Goal: Information Seeking & Learning: Learn about a topic

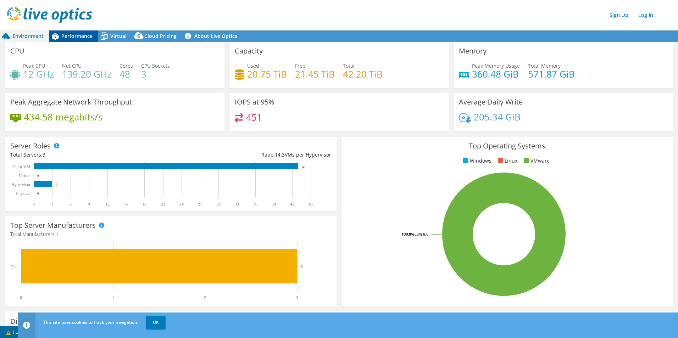
click at [59, 35] on icon at bounding box center [55, 36] width 12 height 12
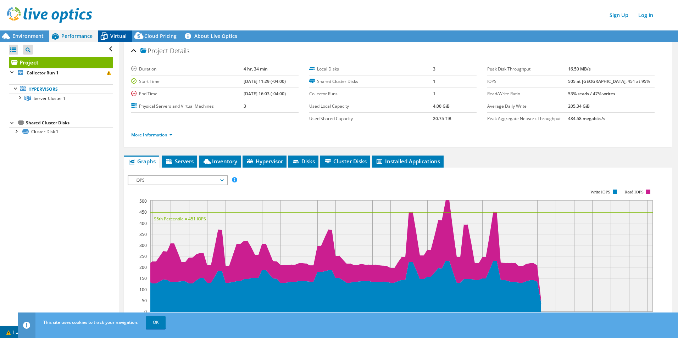
click at [115, 38] on span "Virtual" at bounding box center [118, 36] width 16 height 7
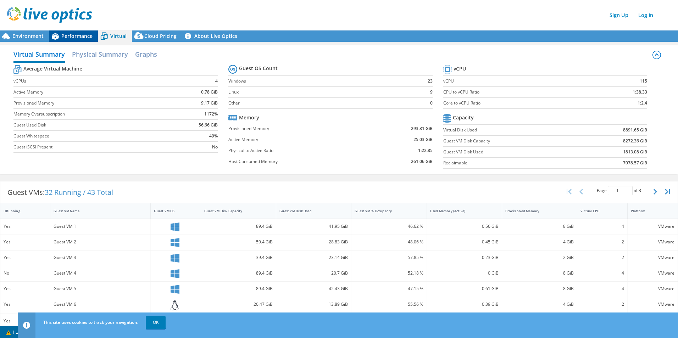
click at [77, 34] on span "Performance" at bounding box center [76, 36] width 31 height 7
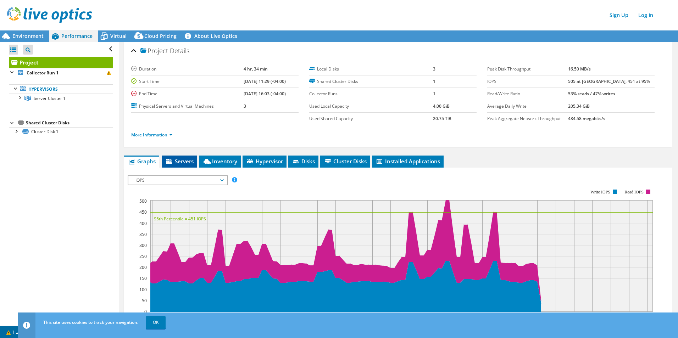
click at [180, 162] on span "Servers" at bounding box center [179, 161] width 28 height 7
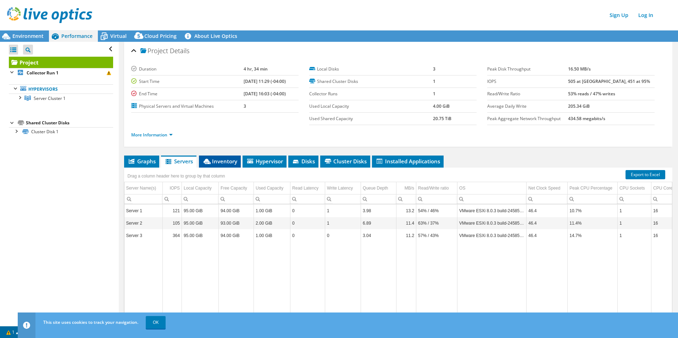
click at [218, 162] on span "Inventory" at bounding box center [219, 161] width 35 height 7
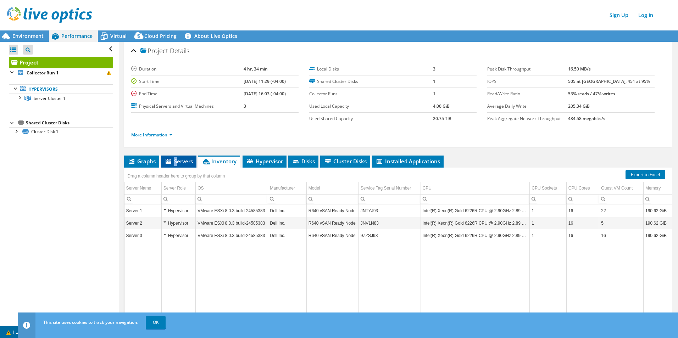
click at [175, 161] on span "Servers" at bounding box center [178, 161] width 28 height 7
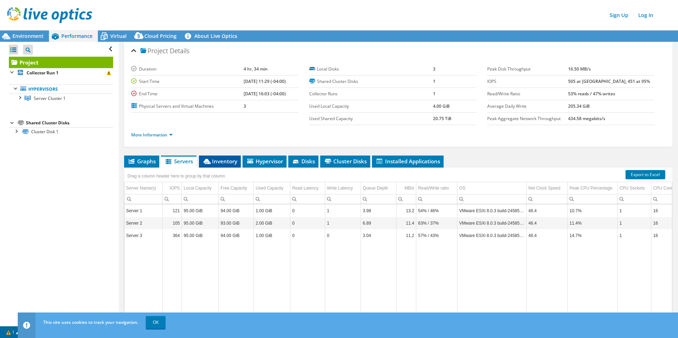
drag, startPoint x: 175, startPoint y: 161, endPoint x: 226, endPoint y: 160, distance: 51.0
click at [226, 160] on span "Inventory" at bounding box center [219, 161] width 35 height 7
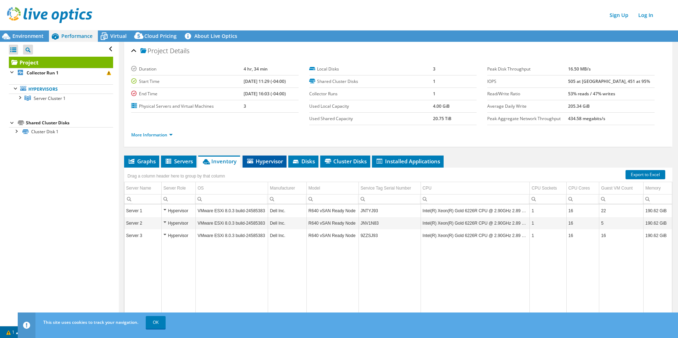
click at [264, 160] on span "Hypervisor" at bounding box center [264, 161] width 37 height 7
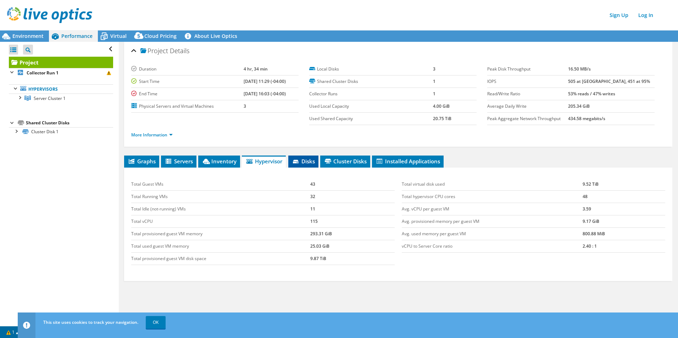
click at [303, 160] on span "Disks" at bounding box center [303, 161] width 23 height 7
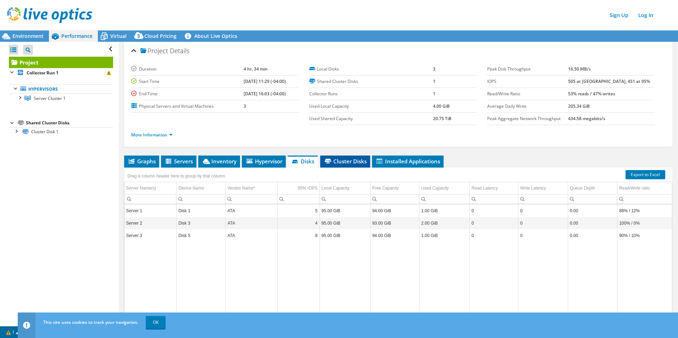
click at [346, 162] on span "Cluster Disks" at bounding box center [345, 161] width 43 height 7
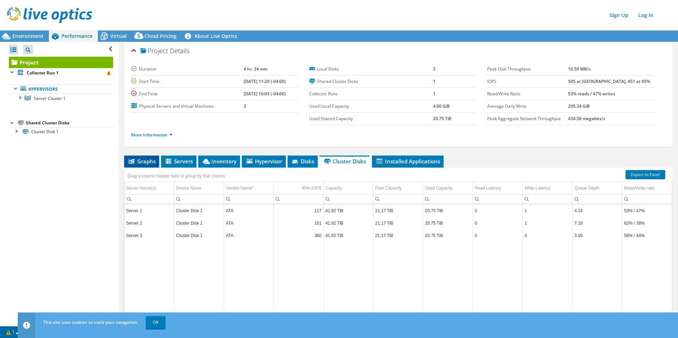
click at [151, 159] on span "Graphs" at bounding box center [142, 161] width 28 height 7
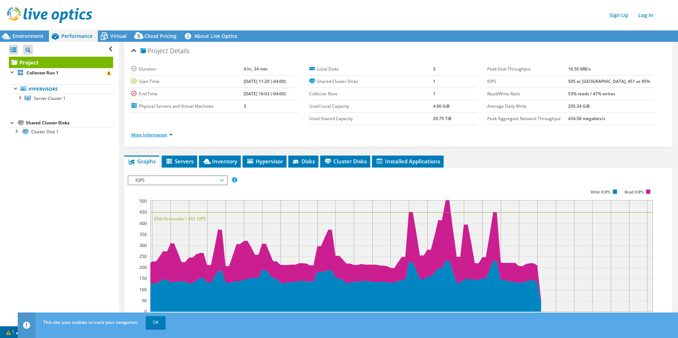
click at [170, 135] on link "More Information" at bounding box center [151, 135] width 41 height 6
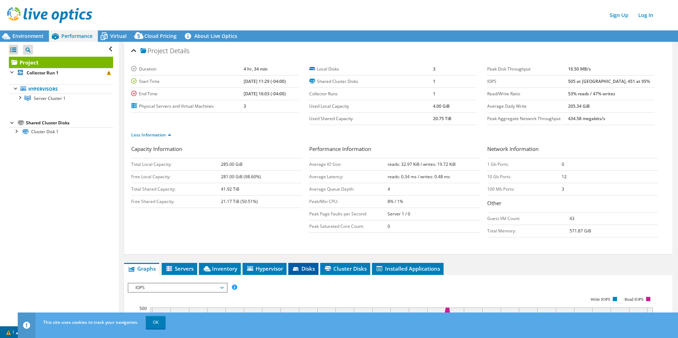
click at [308, 269] on span "Disks" at bounding box center [303, 268] width 23 height 7
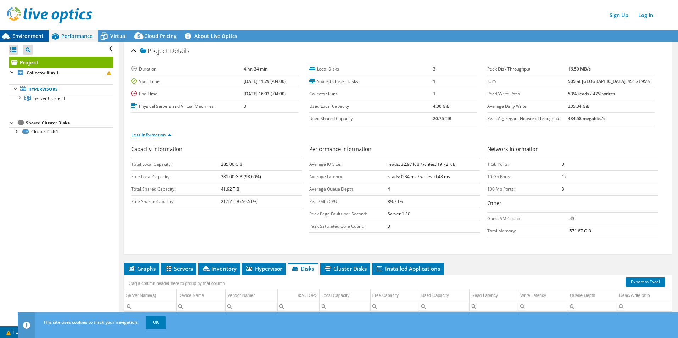
click at [29, 37] on span "Environment" at bounding box center [27, 36] width 31 height 7
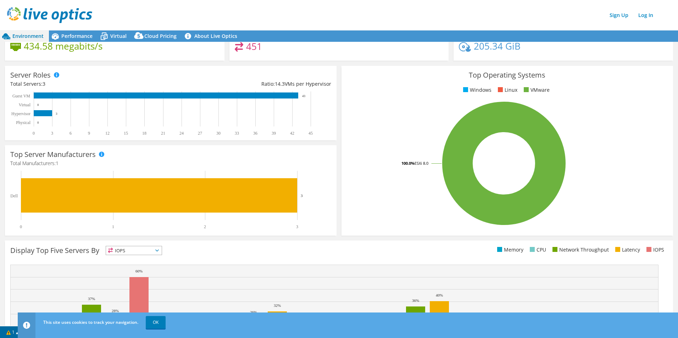
scroll to position [106, 0]
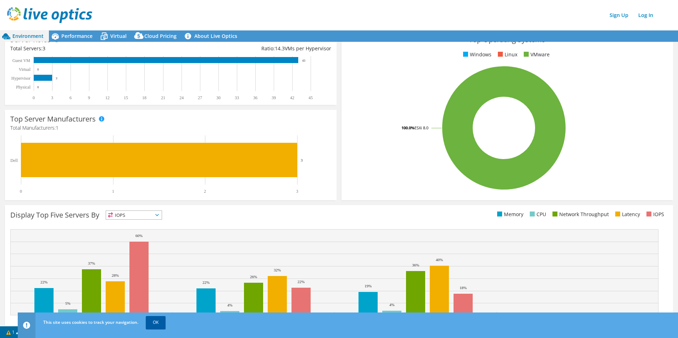
click at [154, 321] on link "OK" at bounding box center [156, 322] width 20 height 13
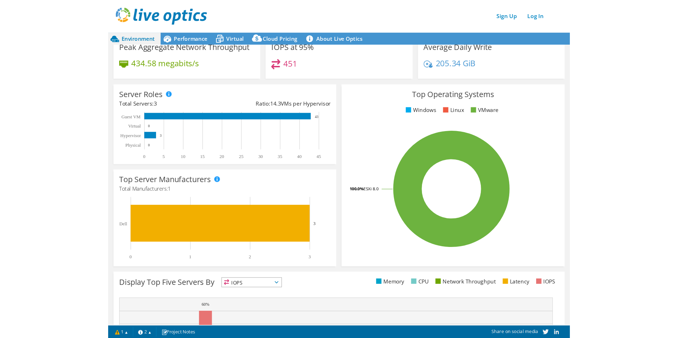
scroll to position [58, 0]
